Goal: Transaction & Acquisition: Purchase product/service

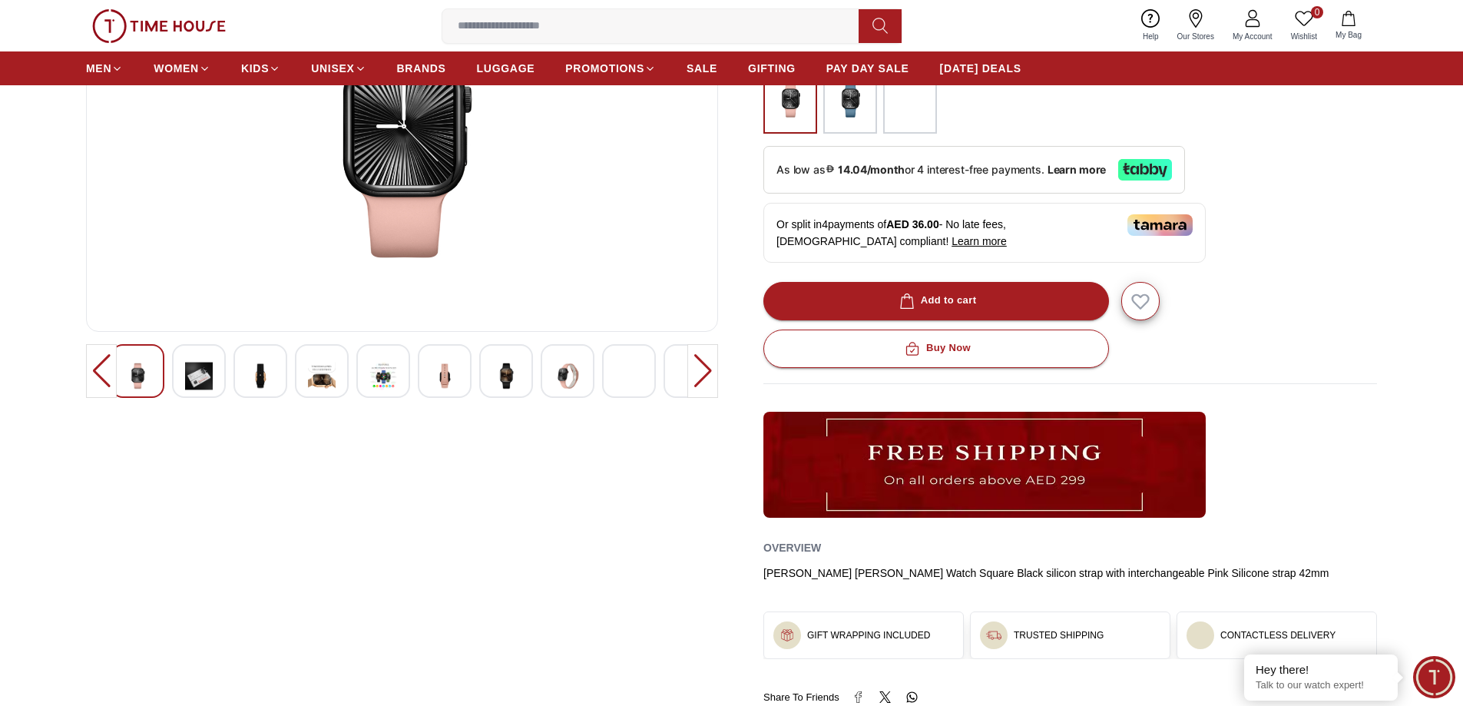
scroll to position [307, 0]
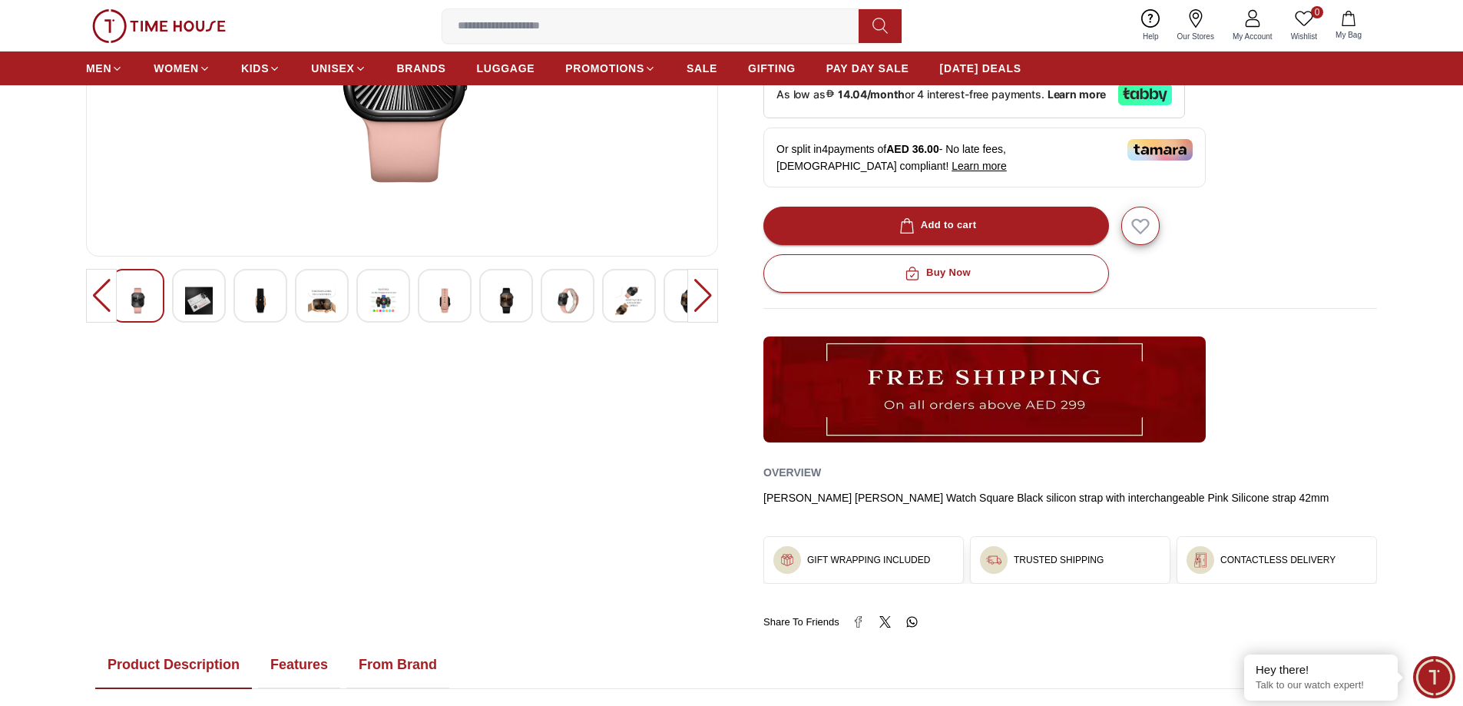
click at [185, 296] on img at bounding box center [199, 301] width 28 height 38
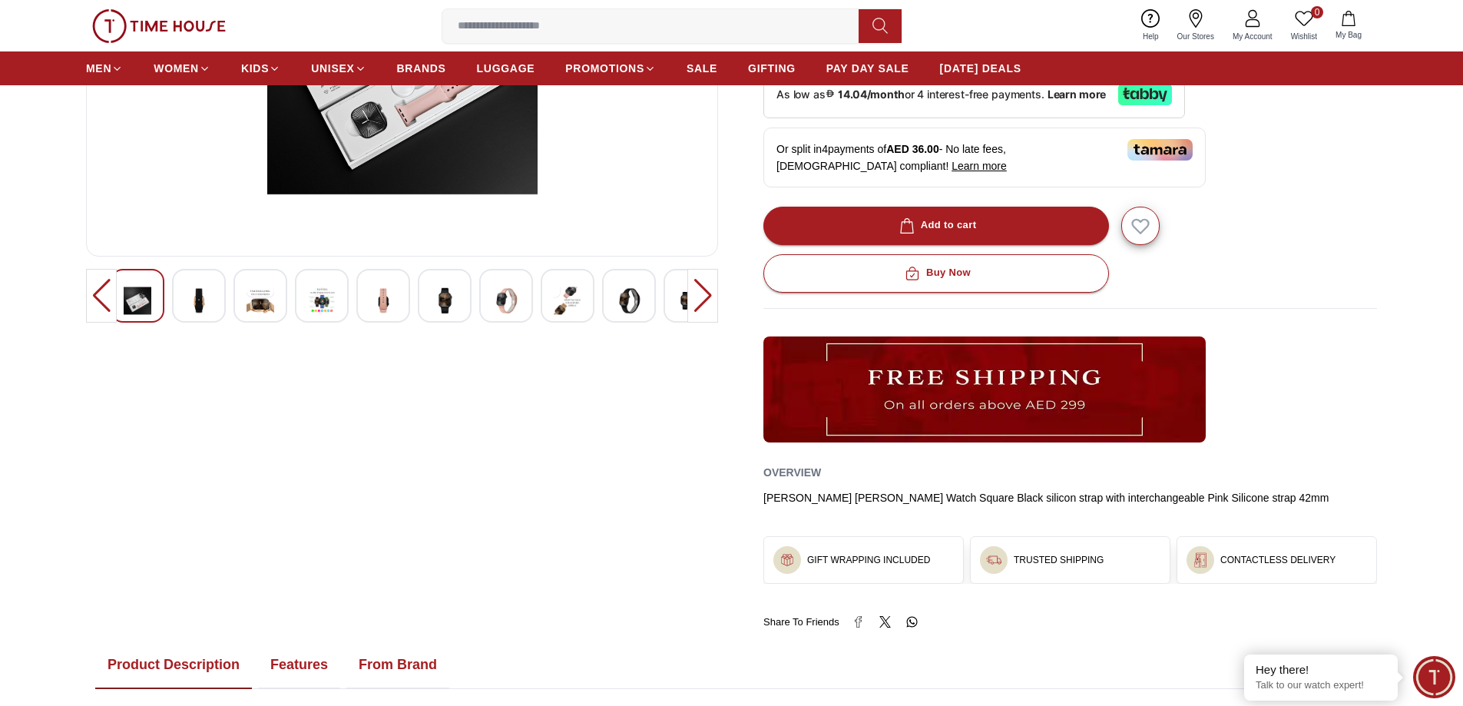
click at [200, 306] on img at bounding box center [199, 301] width 28 height 38
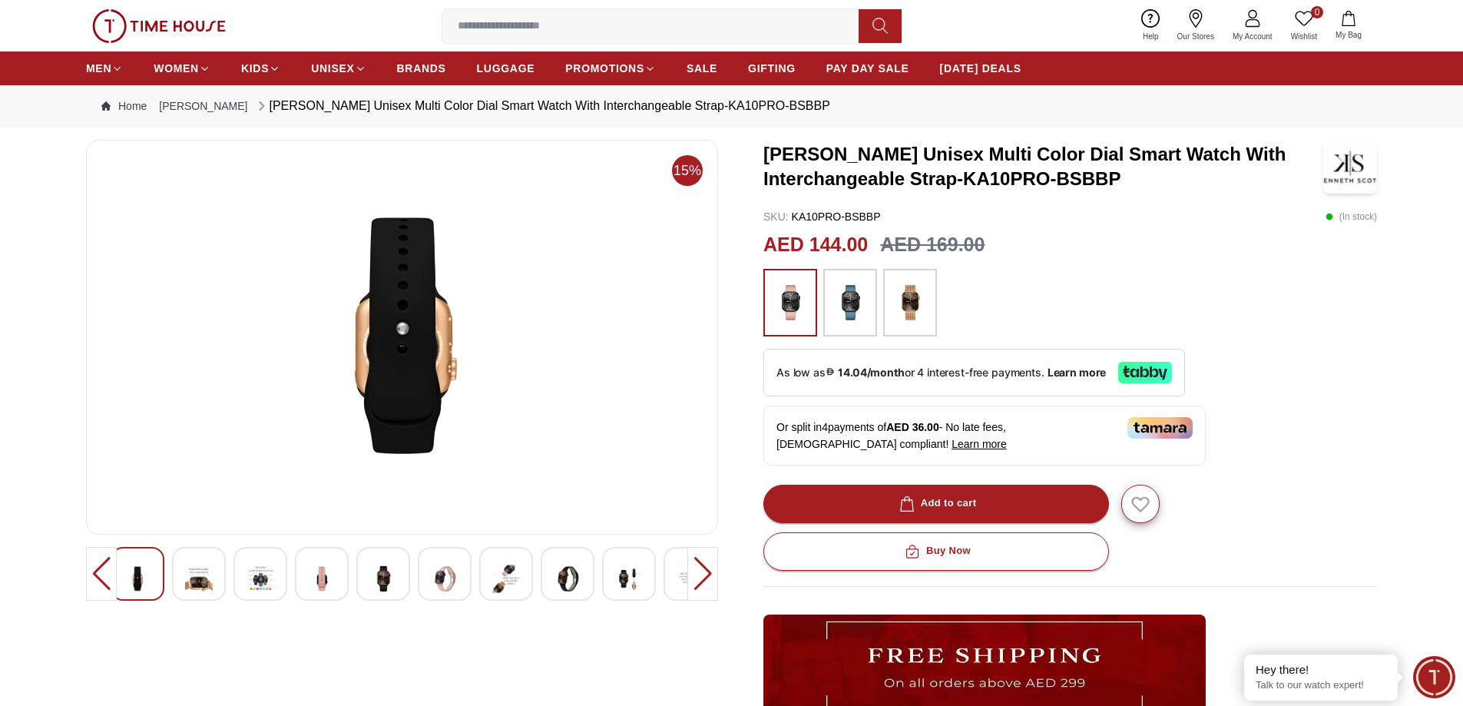
scroll to position [0, 0]
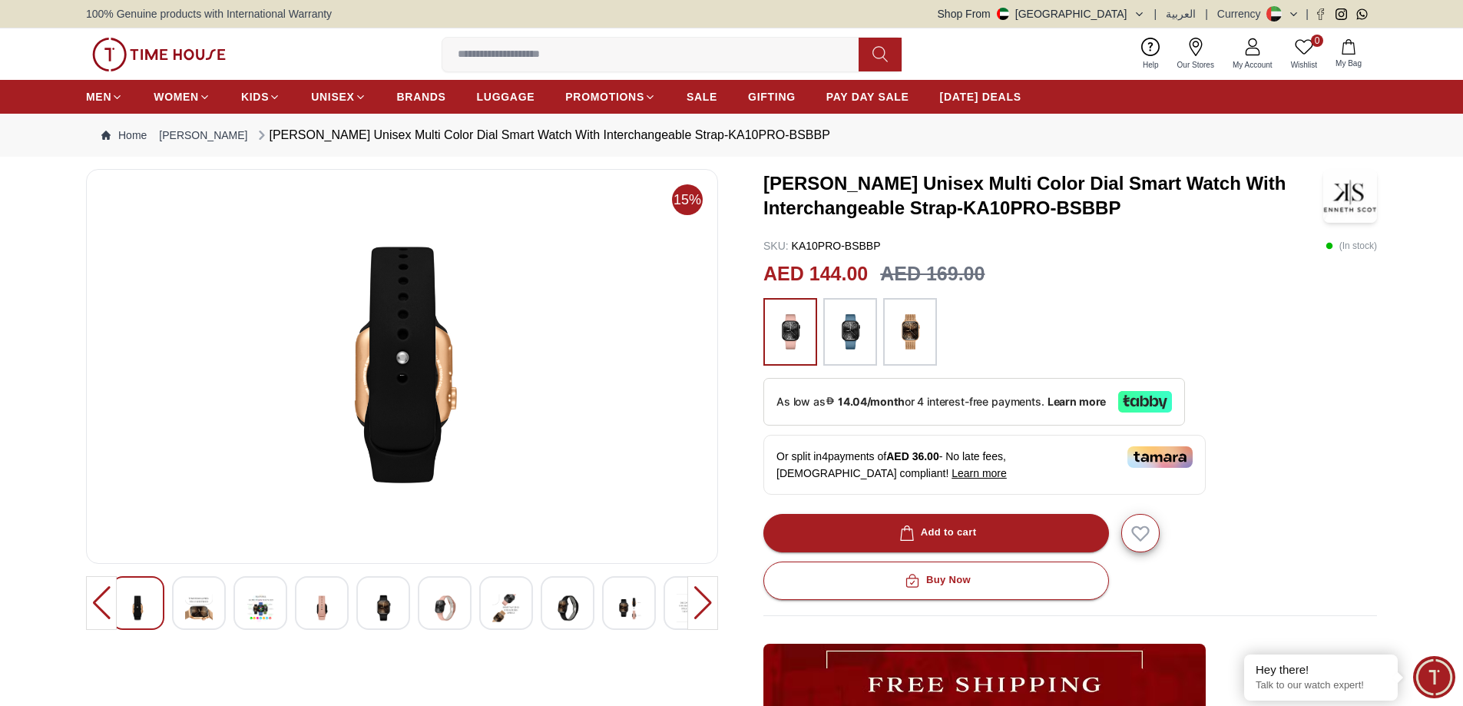
click at [187, 605] on img at bounding box center [199, 608] width 28 height 38
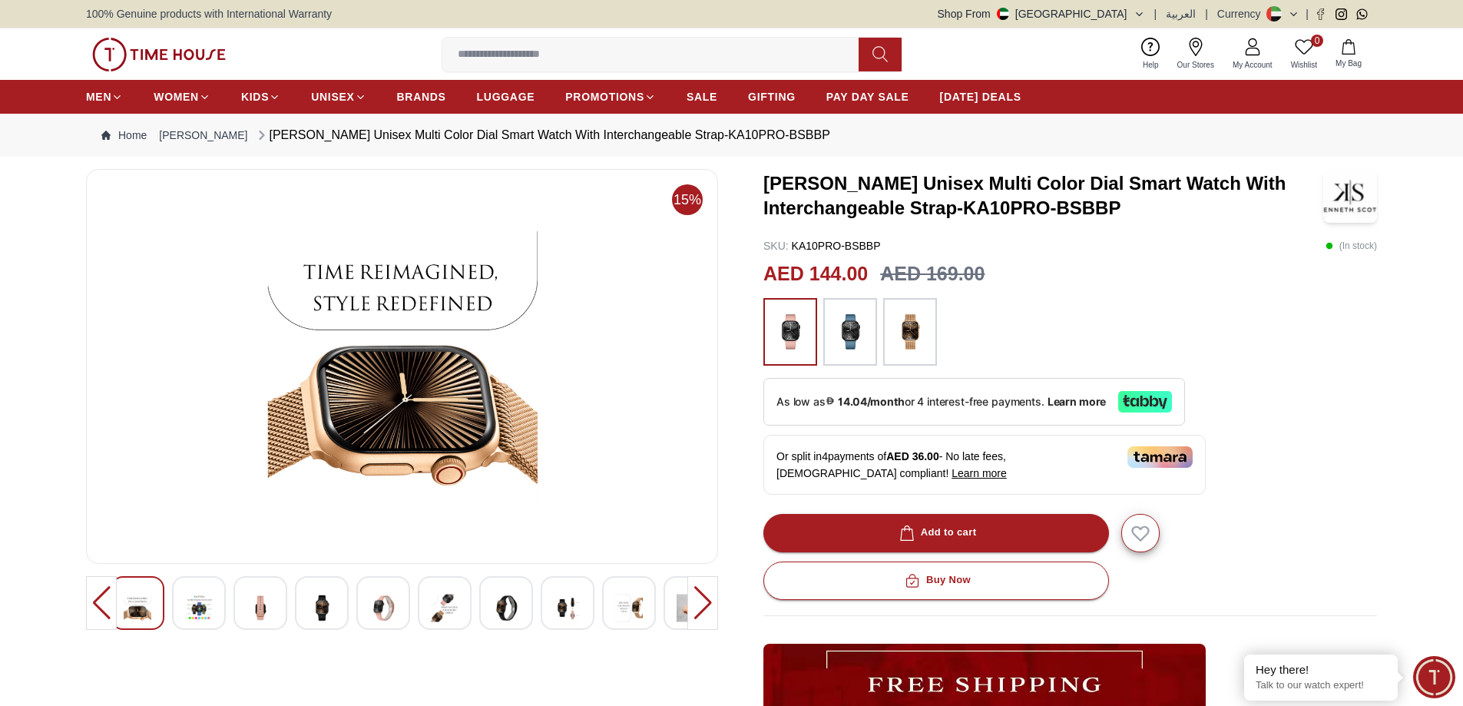
click at [141, 608] on img at bounding box center [138, 608] width 28 height 38
click at [302, 595] on div at bounding box center [322, 603] width 54 height 54
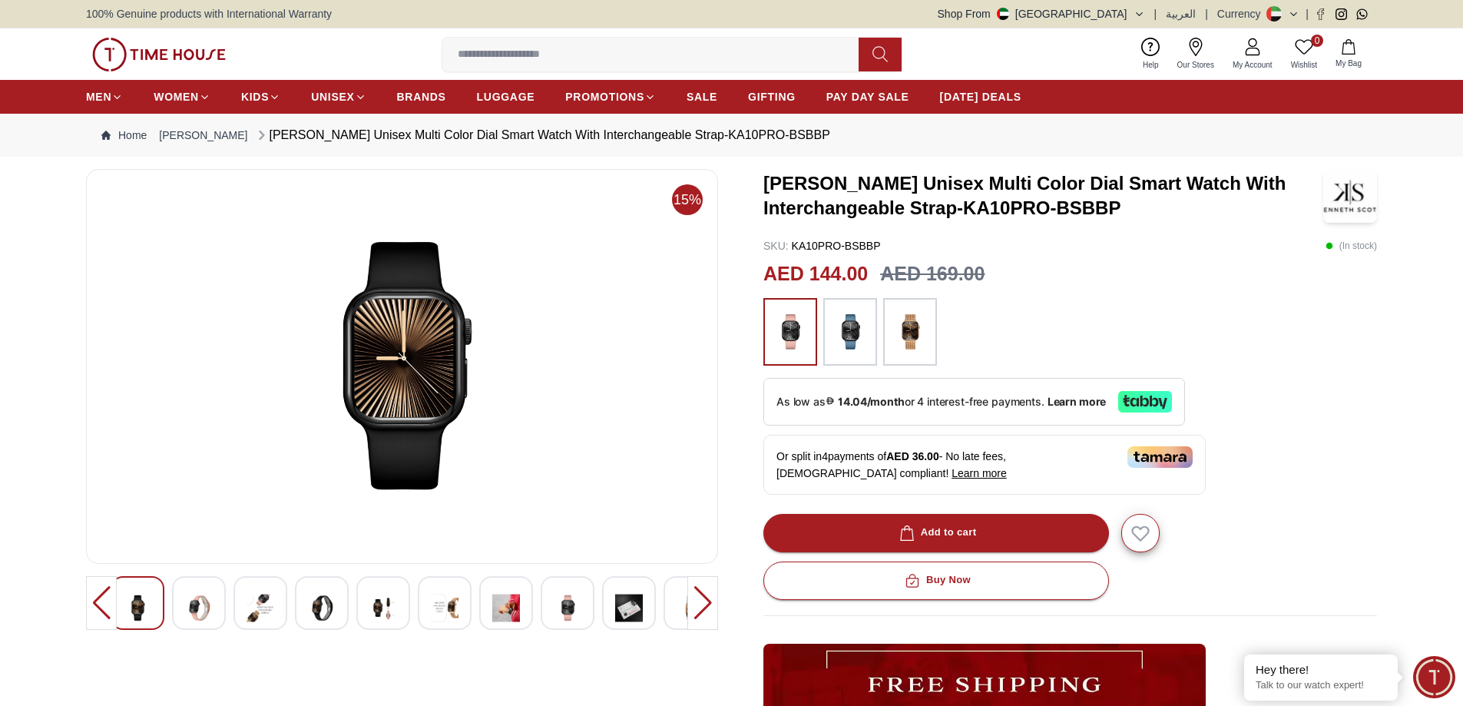
click at [243, 598] on div at bounding box center [261, 603] width 54 height 54
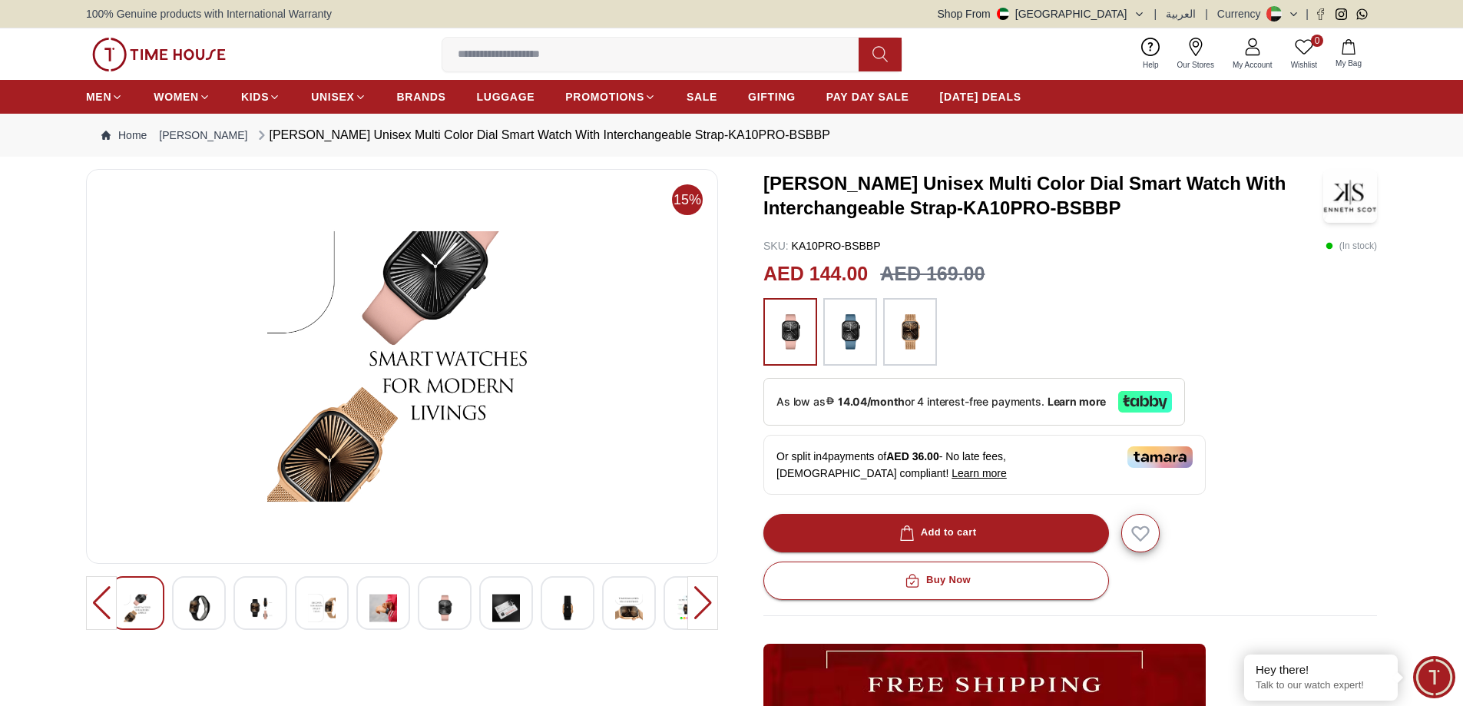
click at [114, 602] on div at bounding box center [101, 603] width 31 height 54
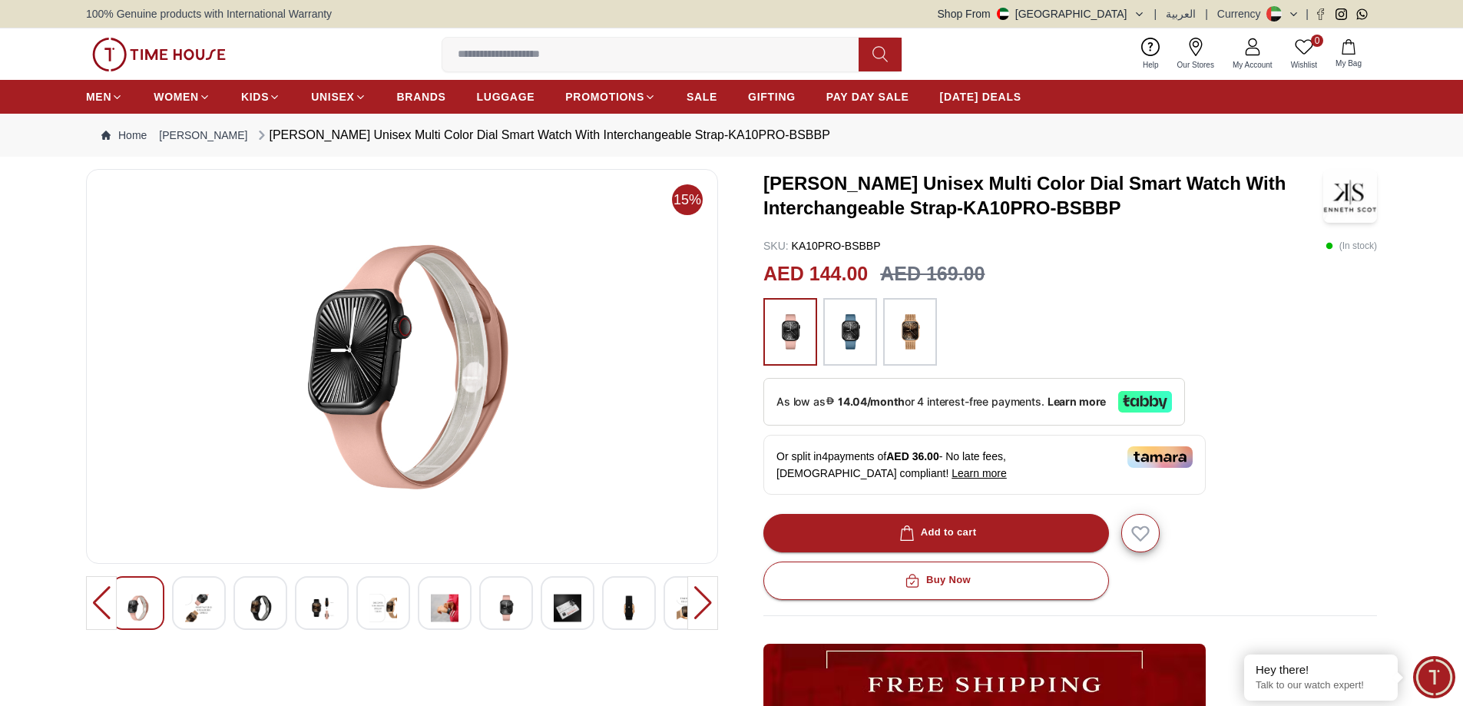
click at [129, 608] on img at bounding box center [138, 608] width 28 height 38
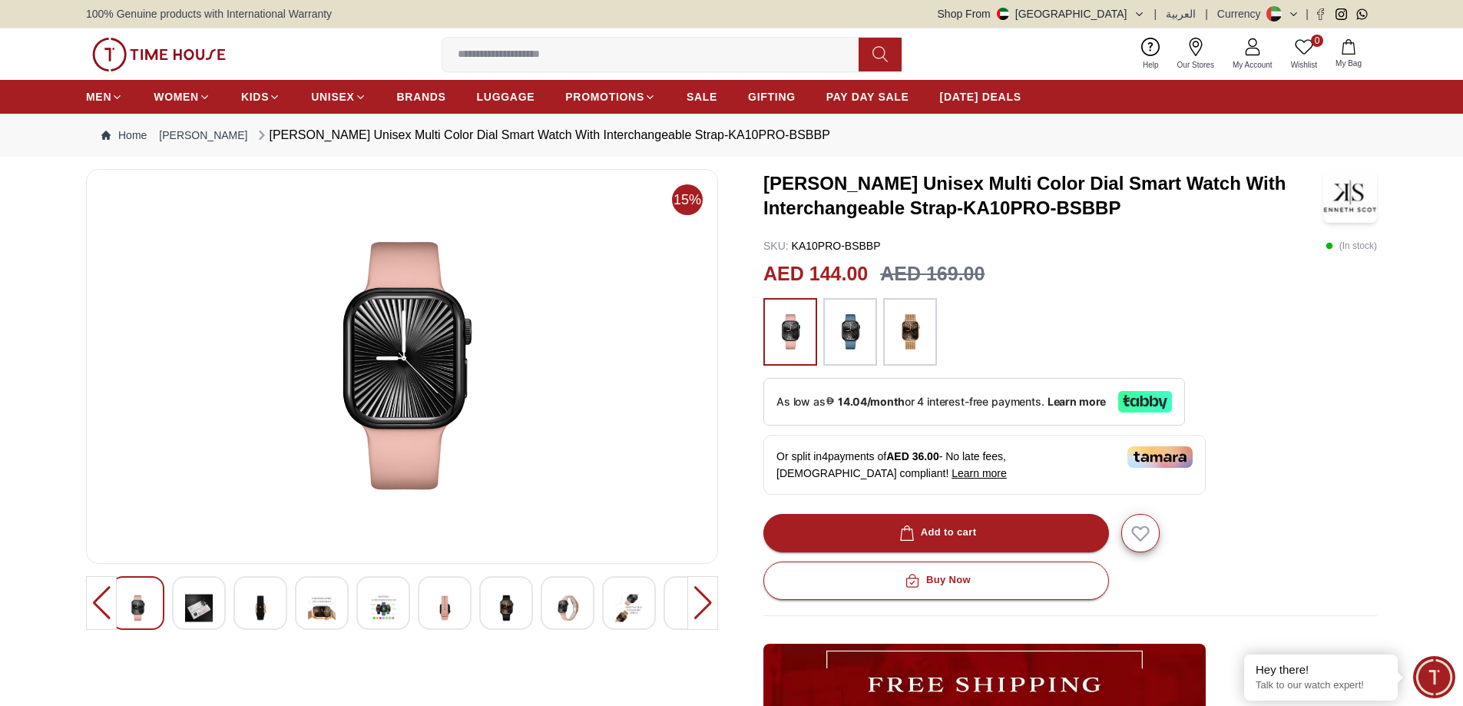
click at [838, 323] on img at bounding box center [850, 332] width 38 height 52
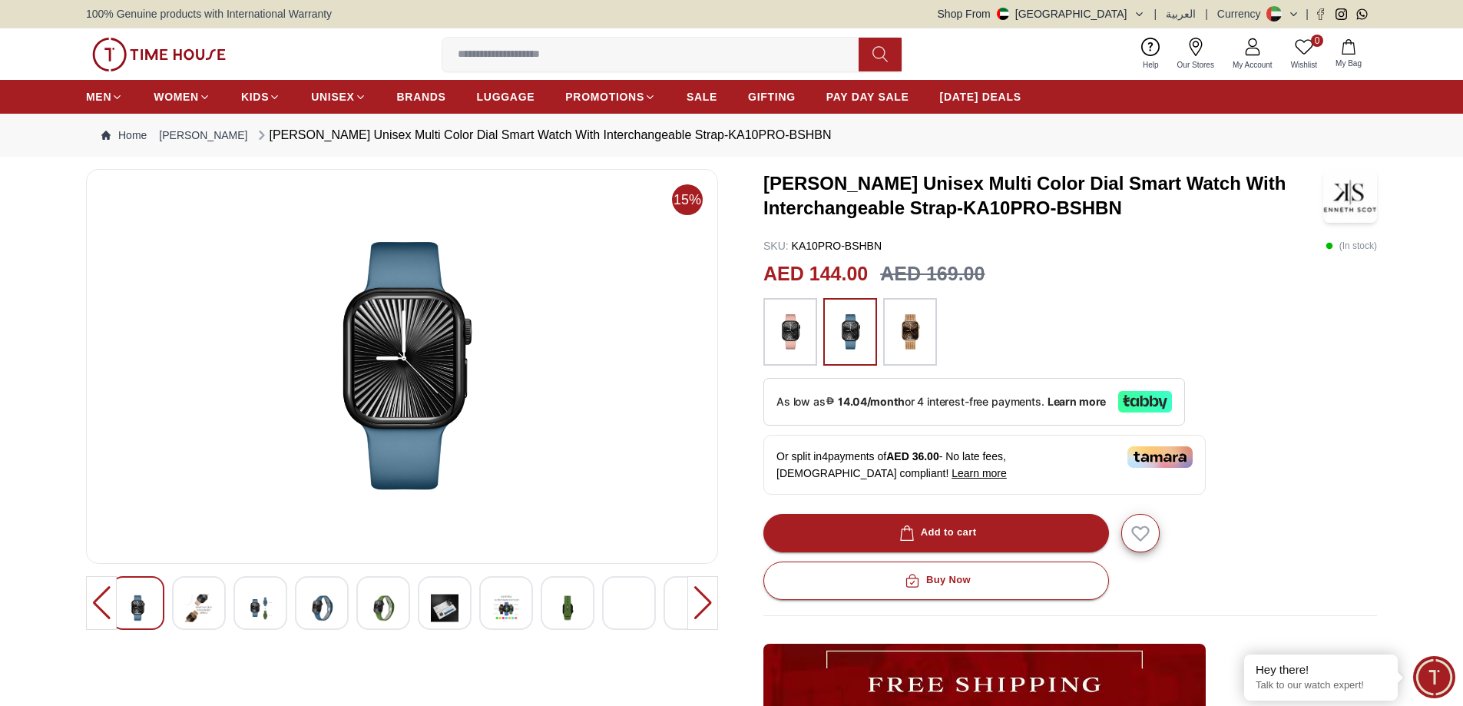
scroll to position [77, 0]
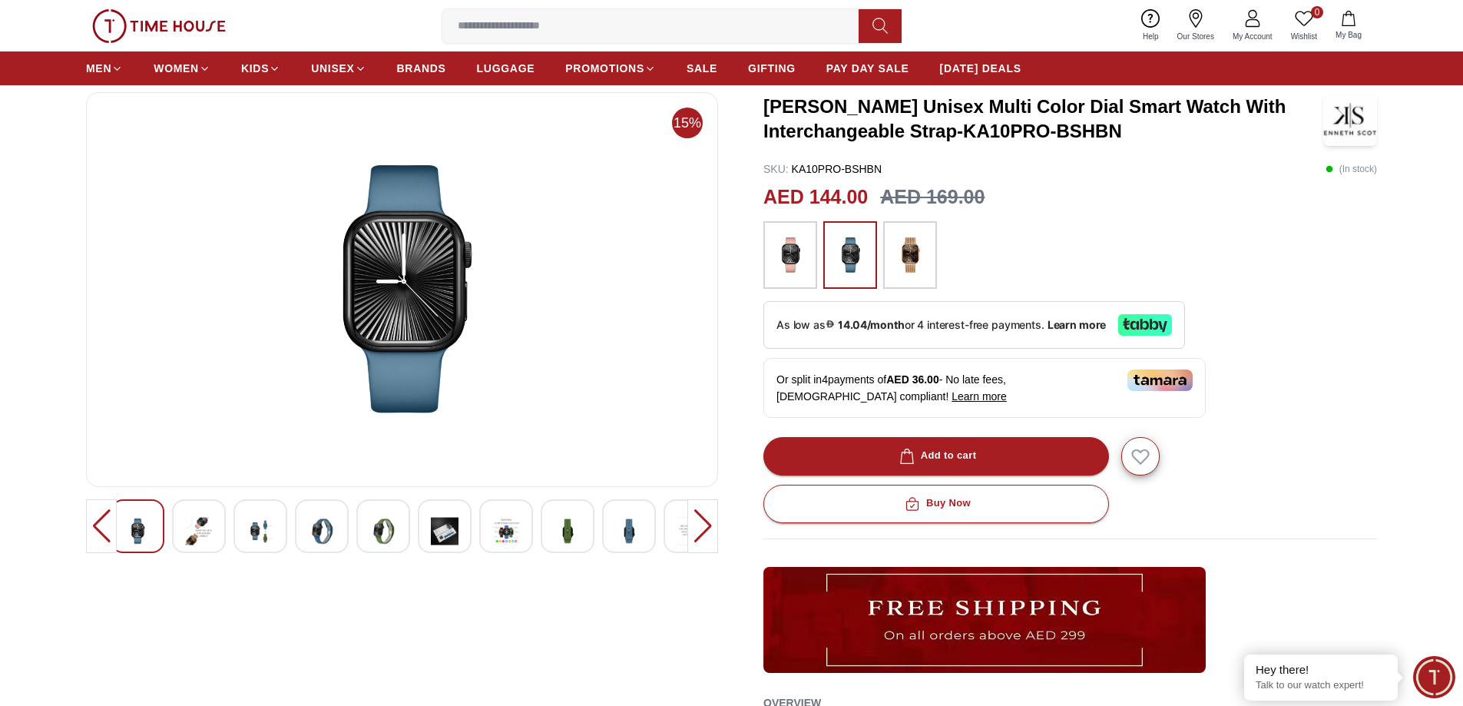
click at [194, 539] on img at bounding box center [199, 531] width 28 height 38
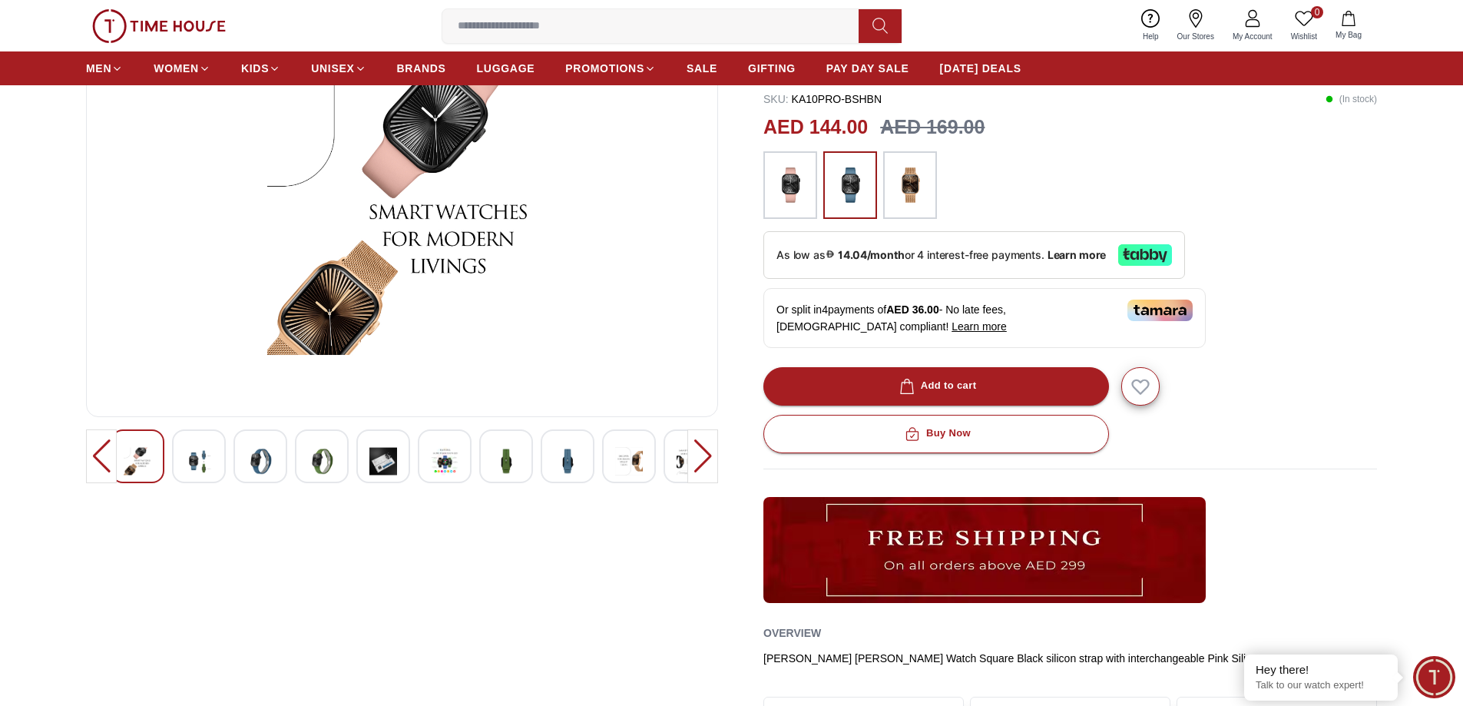
scroll to position [0, 0]
